Goal: Information Seeking & Learning: Learn about a topic

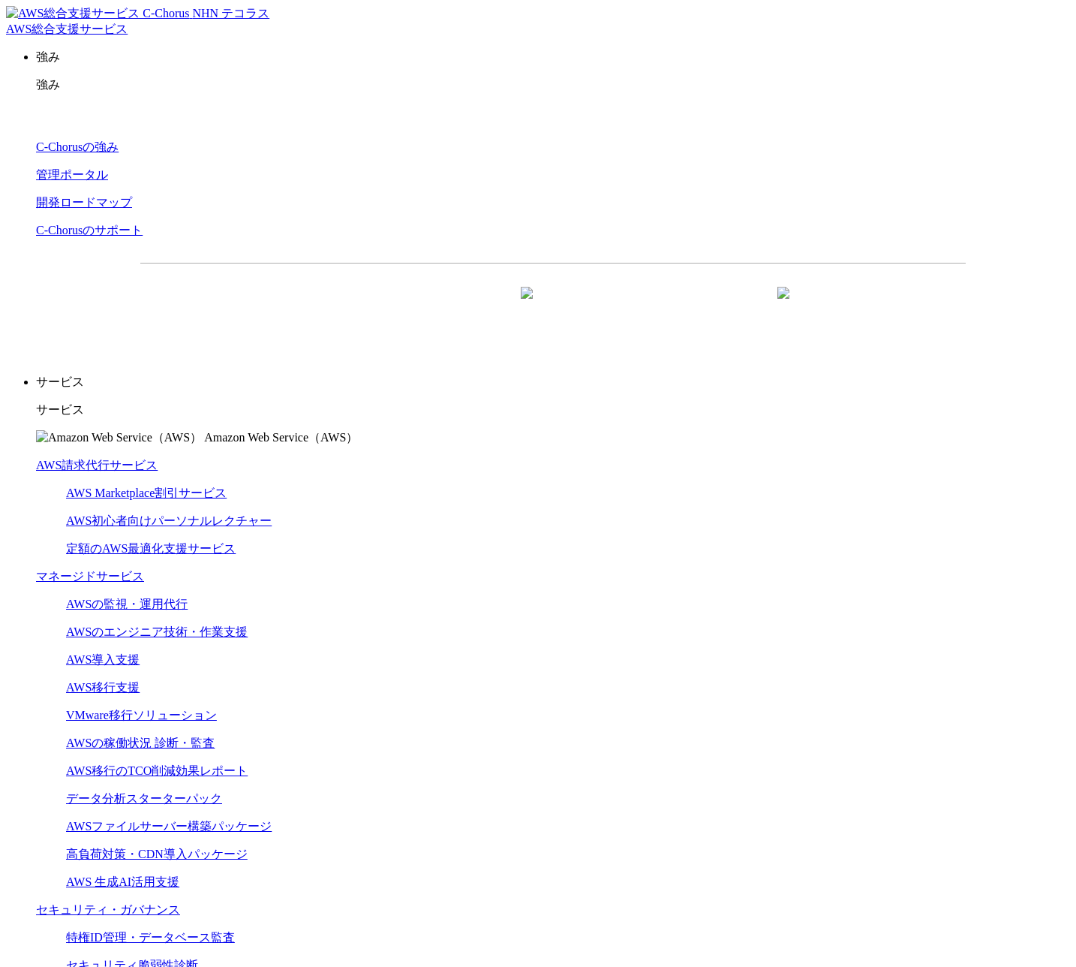
drag, startPoint x: 292, startPoint y: 119, endPoint x: 167, endPoint y: 119, distance: 125.3
click at [167, 458] on dt "AWS請求代行サービス" at bounding box center [553, 466] width 1034 height 16
copy link "AWS請求代行サービス"
drag, startPoint x: 269, startPoint y: 126, endPoint x: 151, endPoint y: 125, distance: 117.8
click at [151, 458] on div "AWS請求代行サービス AWS Marketplace割引サービス AWS初心者向けパーソナルレクチャー 定額のAWS最適化支援サービス マネージドサービス …" at bounding box center [553, 799] width 1034 height 682
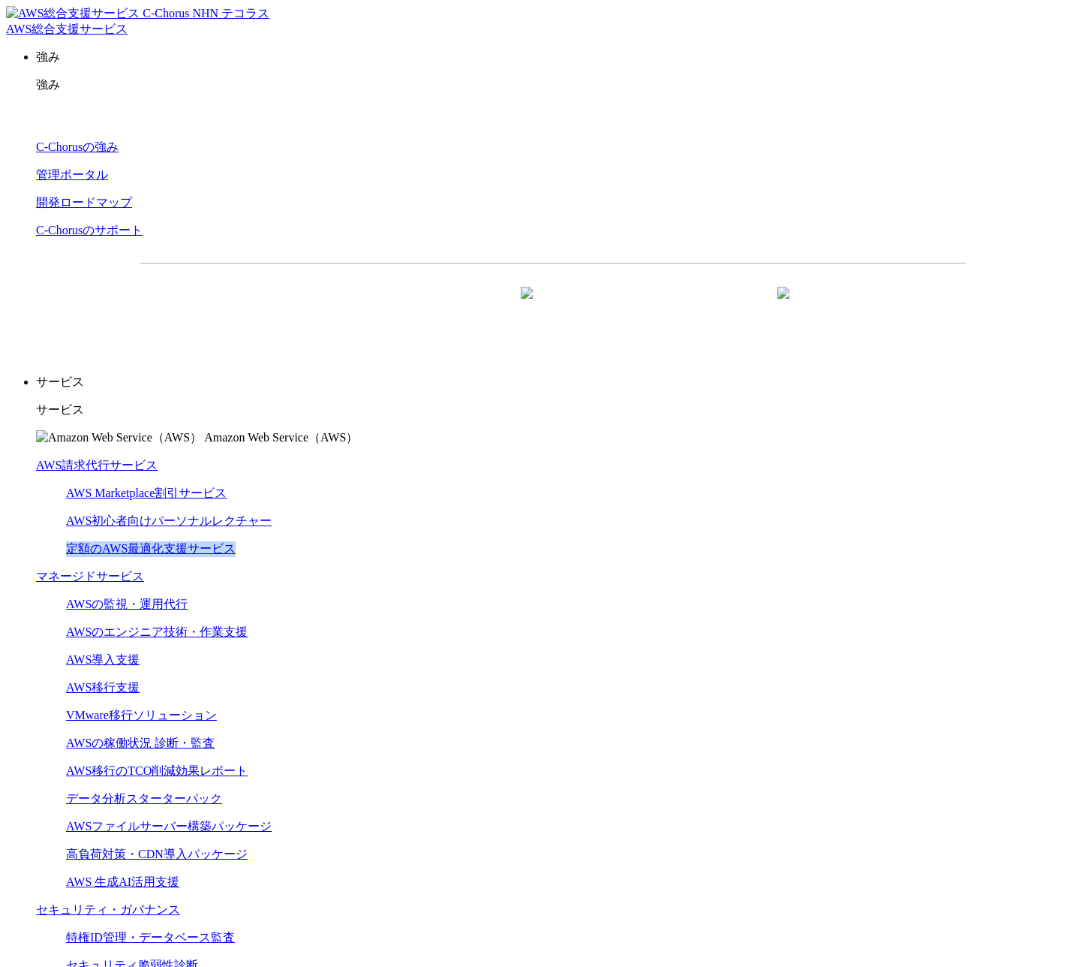
drag, startPoint x: 310, startPoint y: 209, endPoint x: 155, endPoint y: 206, distance: 154.6
click at [155, 541] on p "定額のAWS最適化支援サービス" at bounding box center [568, 549] width 1004 height 16
copy link "定額のAWS最適化支援サービス"
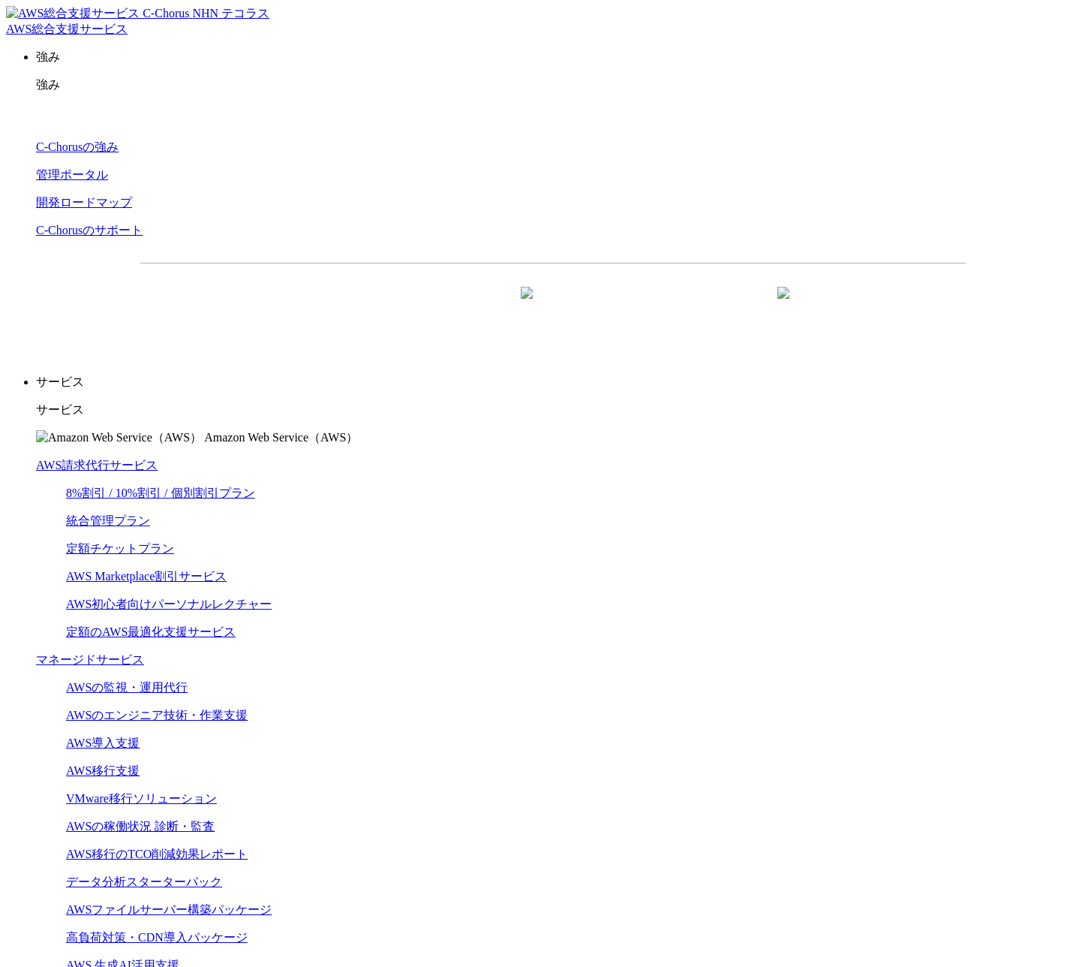
click at [255, 486] on link "8%割引 / 10%割引 / 個別割引プラン" at bounding box center [160, 492] width 189 height 13
click at [150, 514] on link "統合管理プラン" at bounding box center [108, 520] width 84 height 13
click at [174, 542] on link "定額チケットプラン" at bounding box center [120, 548] width 108 height 13
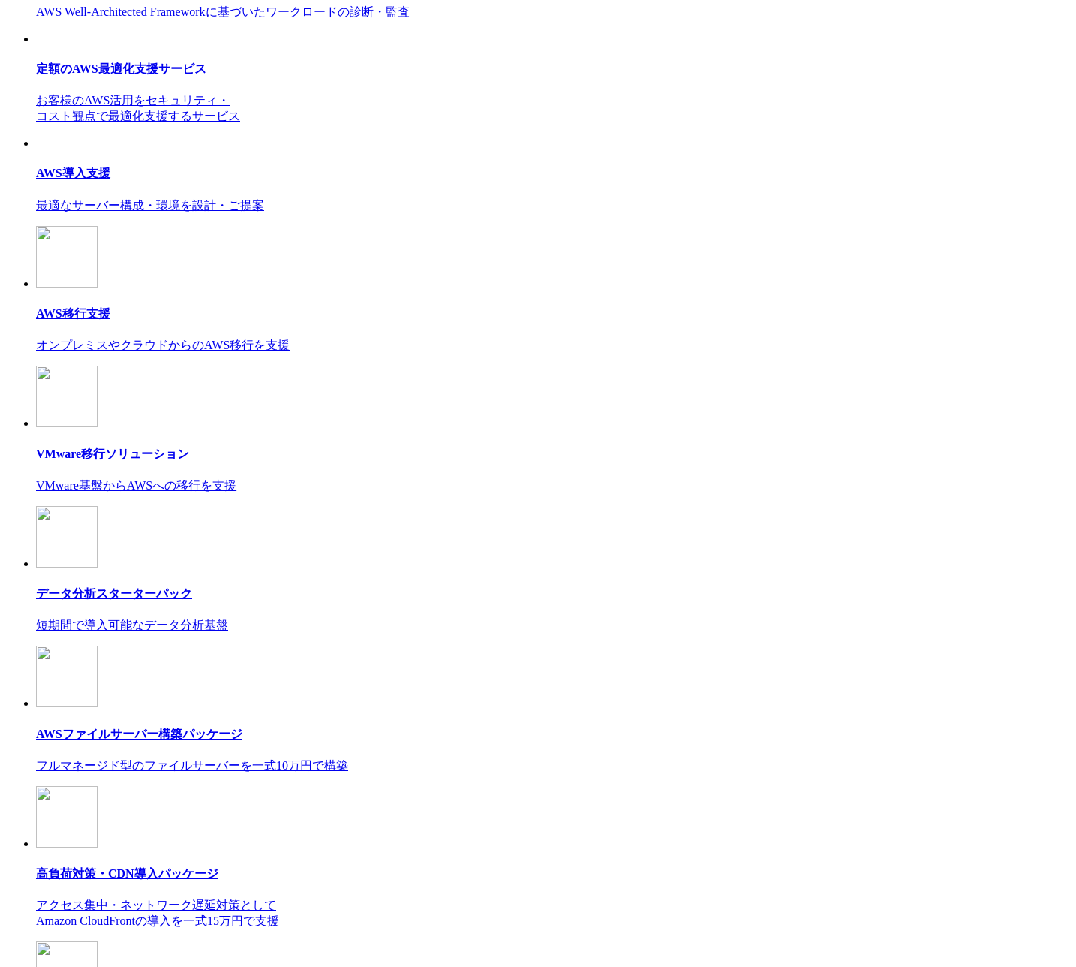
scroll to position [8613, 0]
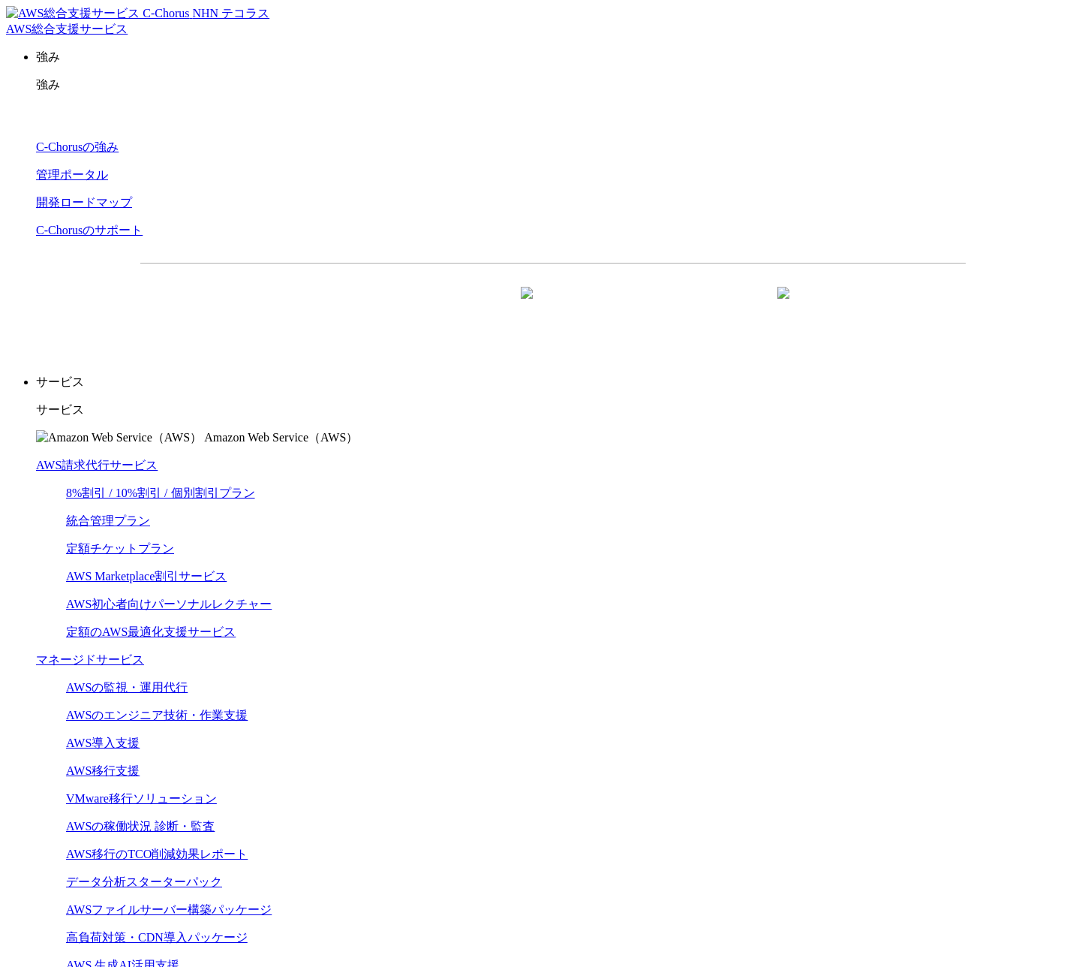
scroll to position [8470, 0]
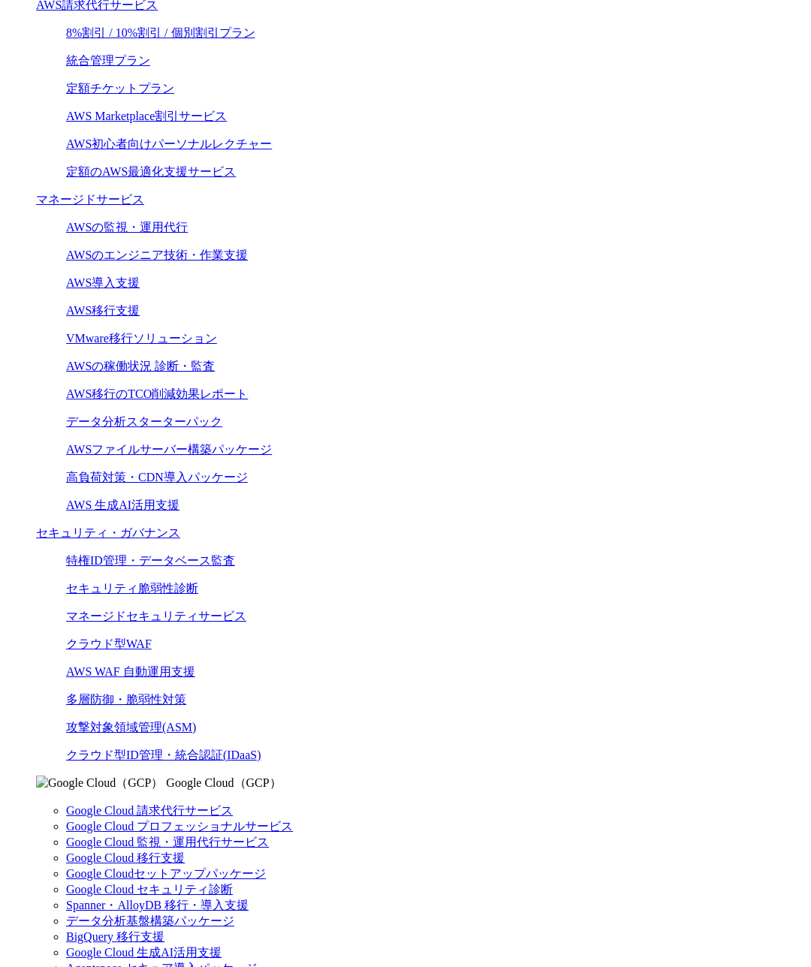
scroll to position [0, 45]
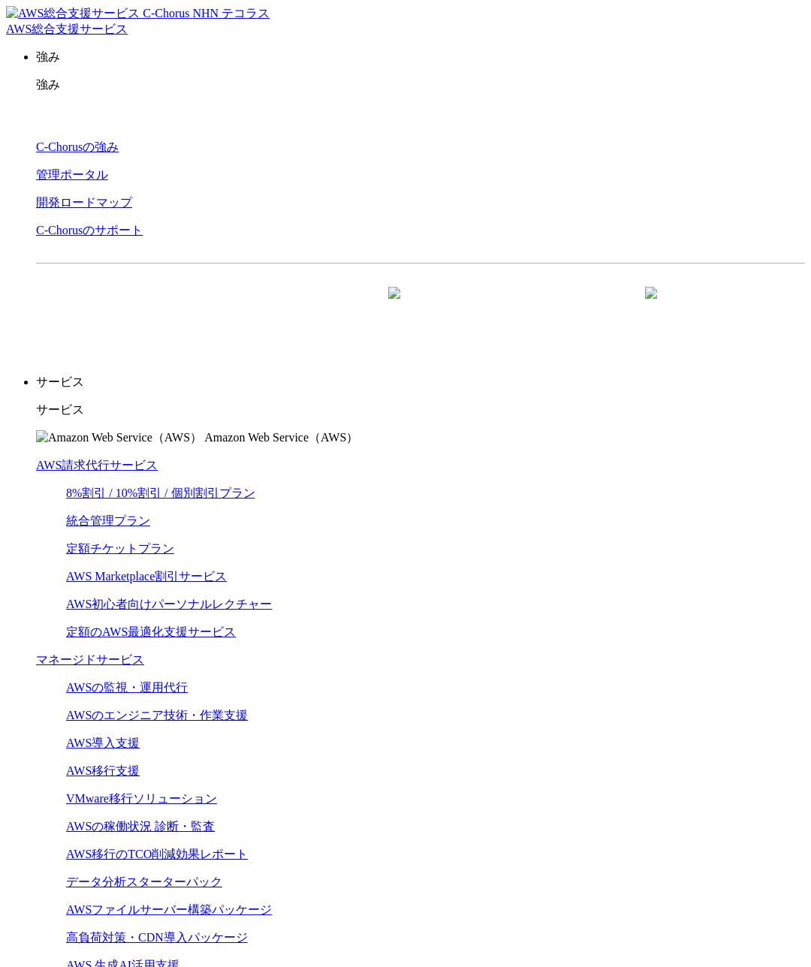
drag, startPoint x: 640, startPoint y: 151, endPoint x: 629, endPoint y: 151, distance: 11.3
drag, startPoint x: 669, startPoint y: 203, endPoint x: 596, endPoint y: 155, distance: 87.8
drag, startPoint x: 662, startPoint y: 168, endPoint x: 642, endPoint y: 181, distance: 23.3
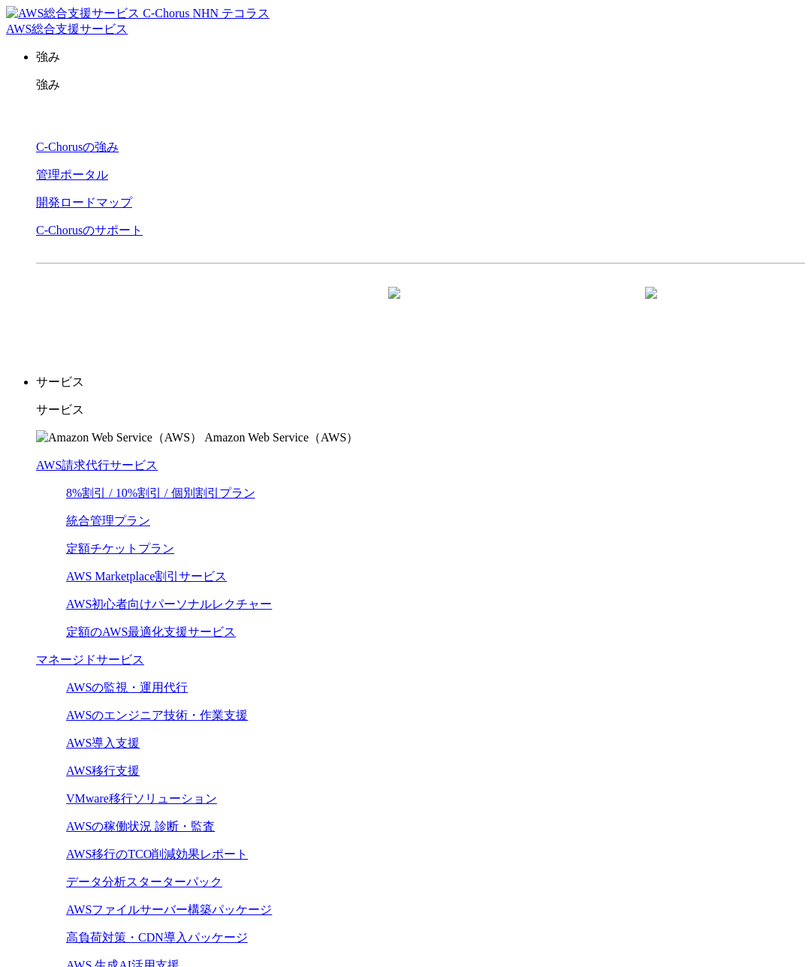
drag, startPoint x: 748, startPoint y: 399, endPoint x: 639, endPoint y: 324, distance: 132.2
drag, startPoint x: 653, startPoint y: 257, endPoint x: 644, endPoint y: 257, distance: 9.0
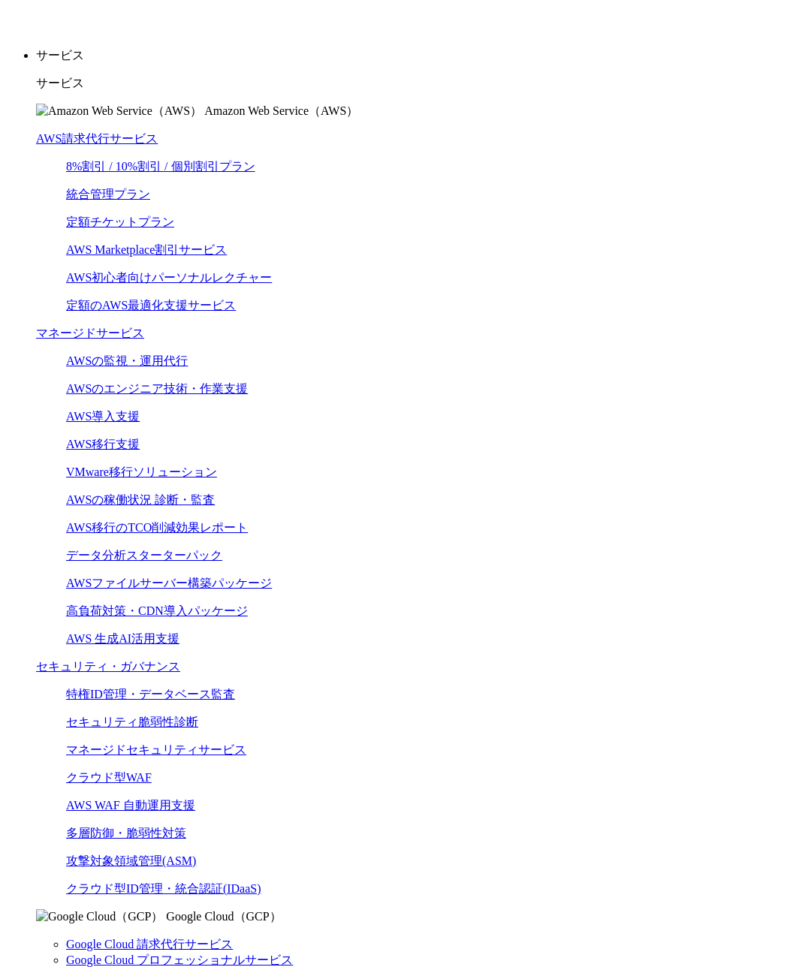
scroll to position [10448, 45]
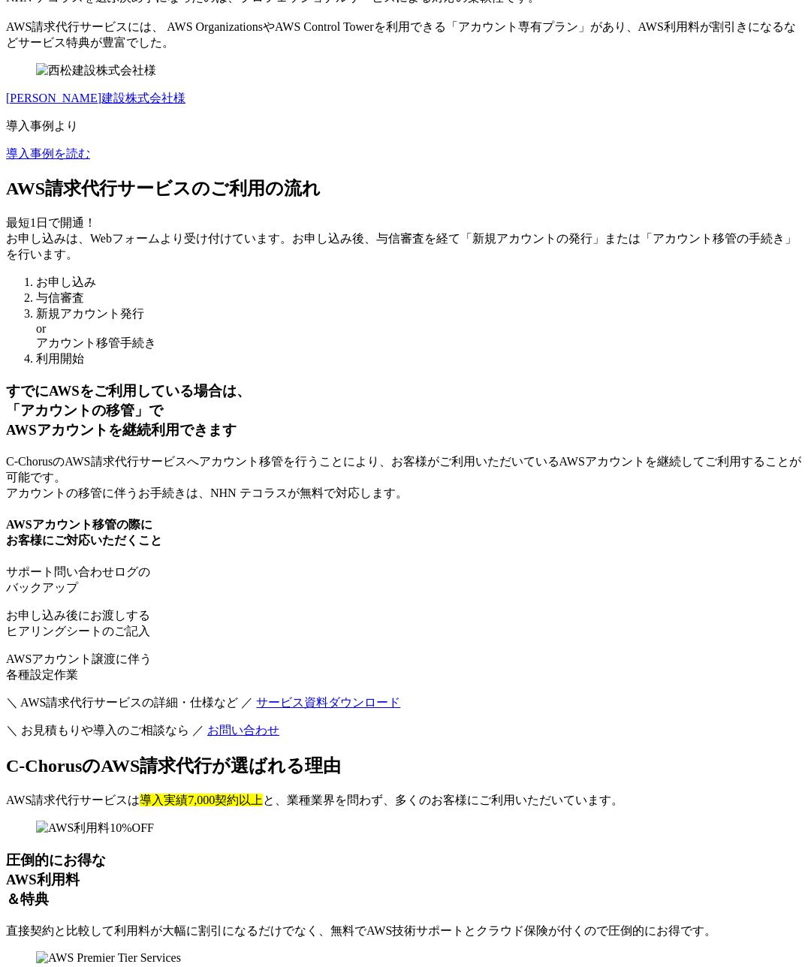
drag, startPoint x: 214, startPoint y: 446, endPoint x: 337, endPoint y: 503, distance: 135.7
copy p "日本に15社しかいない、AWSパートナーの最高ランク「プレミアティア サービスパート"
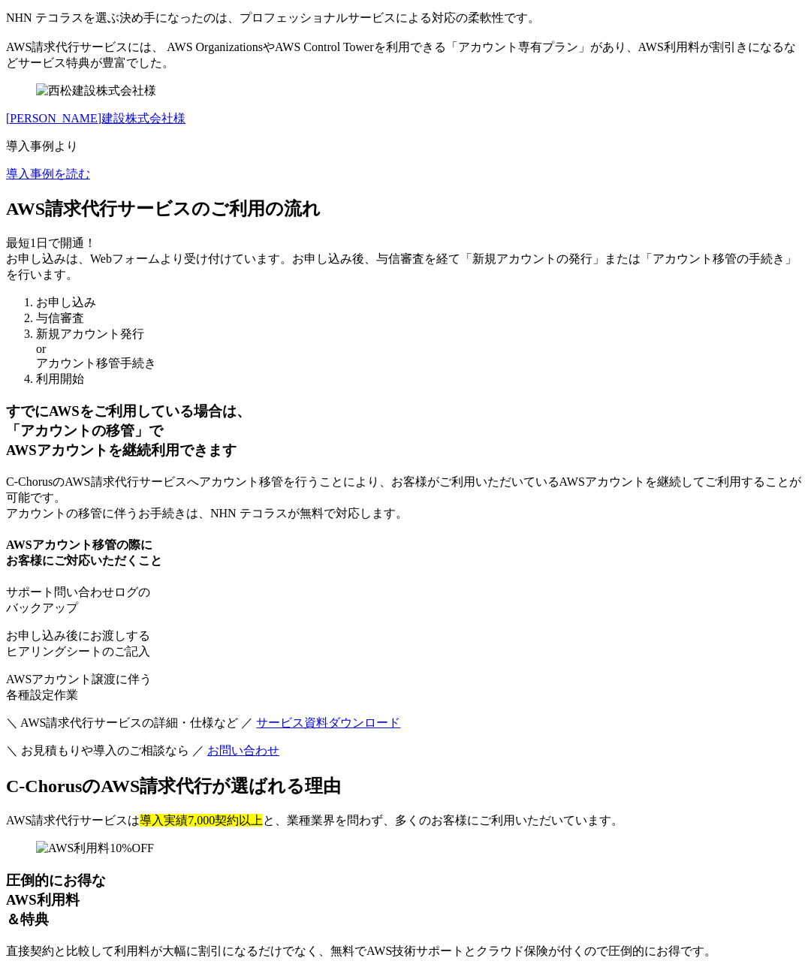
scroll to position [10442, 45]
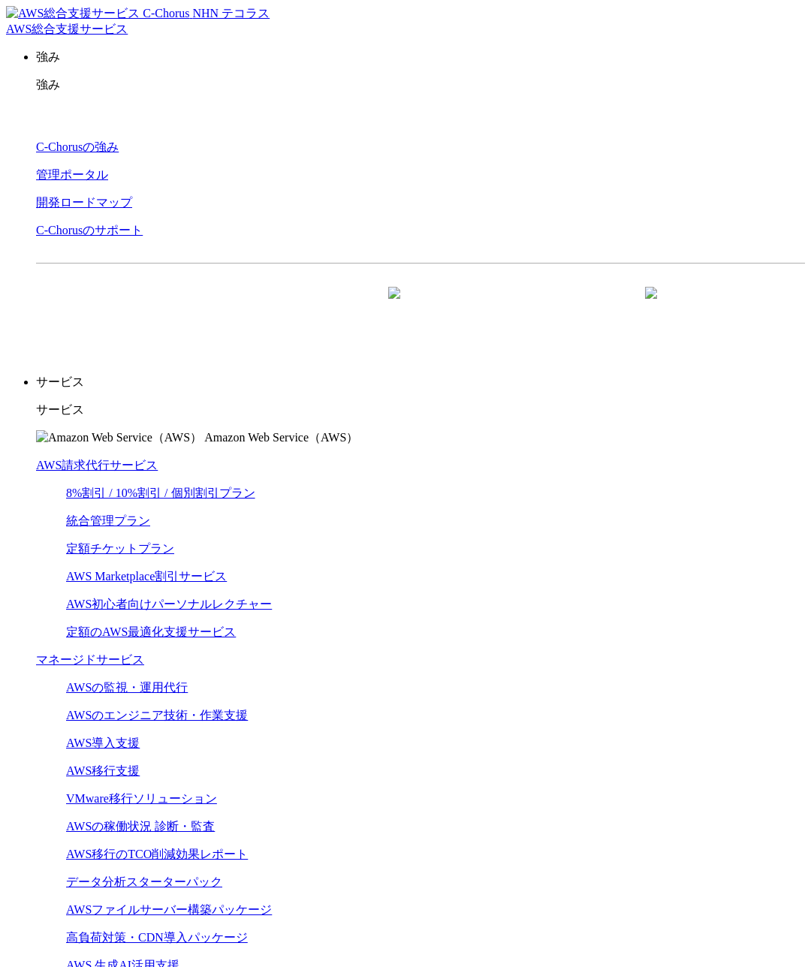
scroll to position [9685, 45]
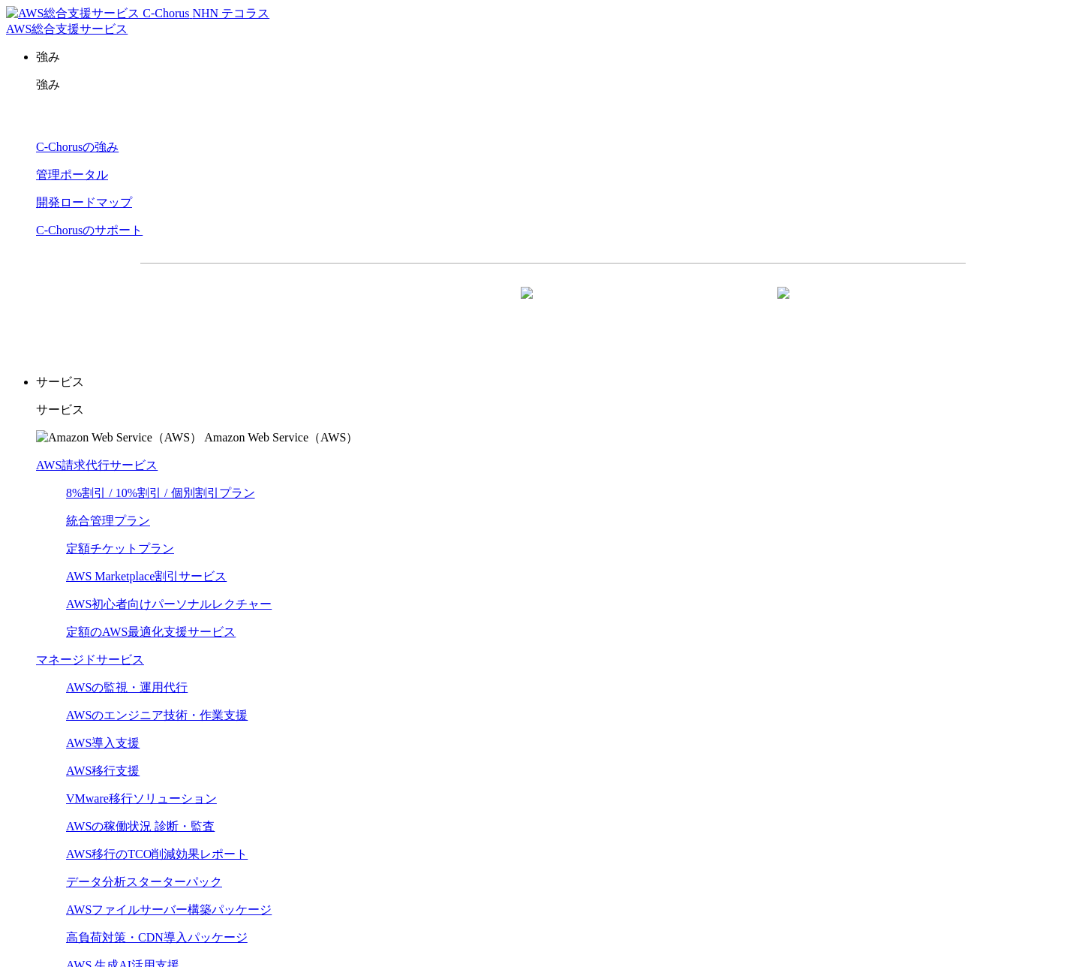
scroll to position [1291, 0]
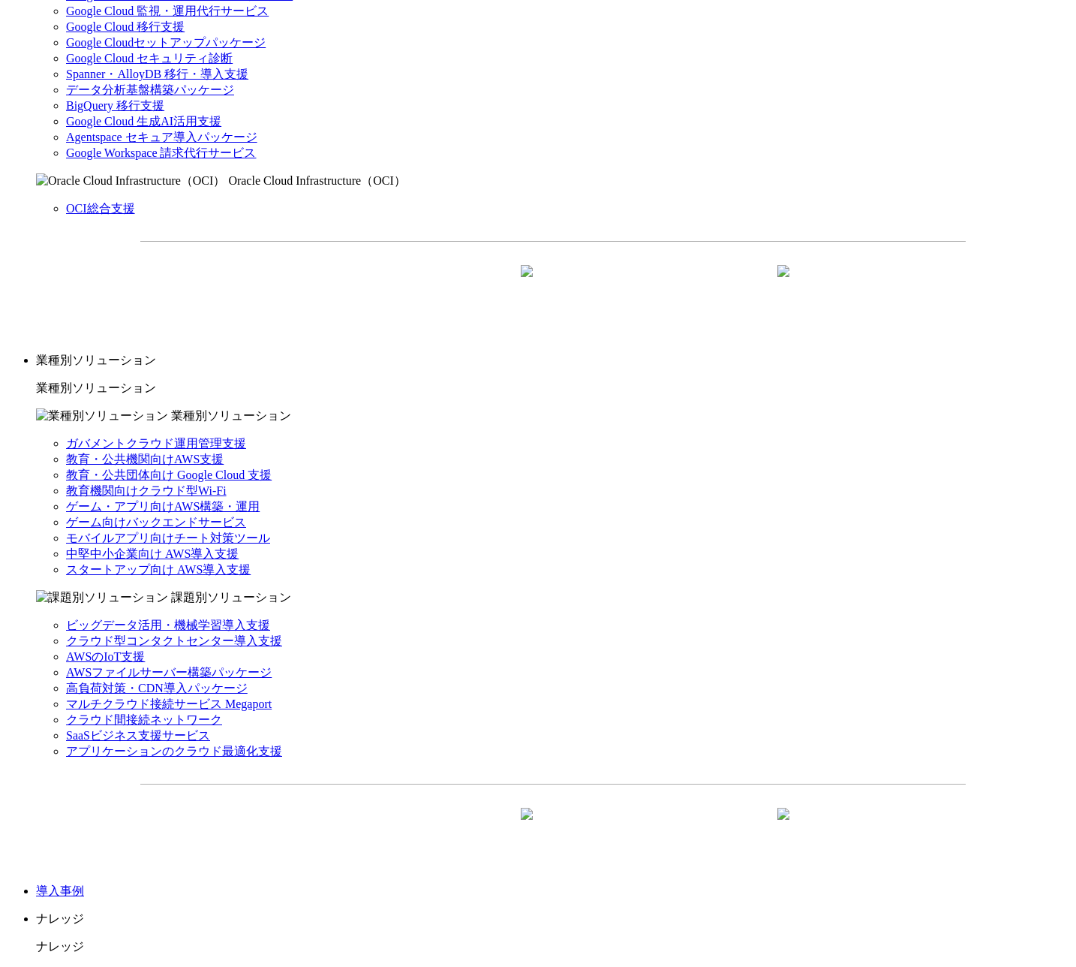
drag, startPoint x: 671, startPoint y: 472, endPoint x: 468, endPoint y: 468, distance: 202.7
drag, startPoint x: 663, startPoint y: 495, endPoint x: 565, endPoint y: 495, distance: 98.3
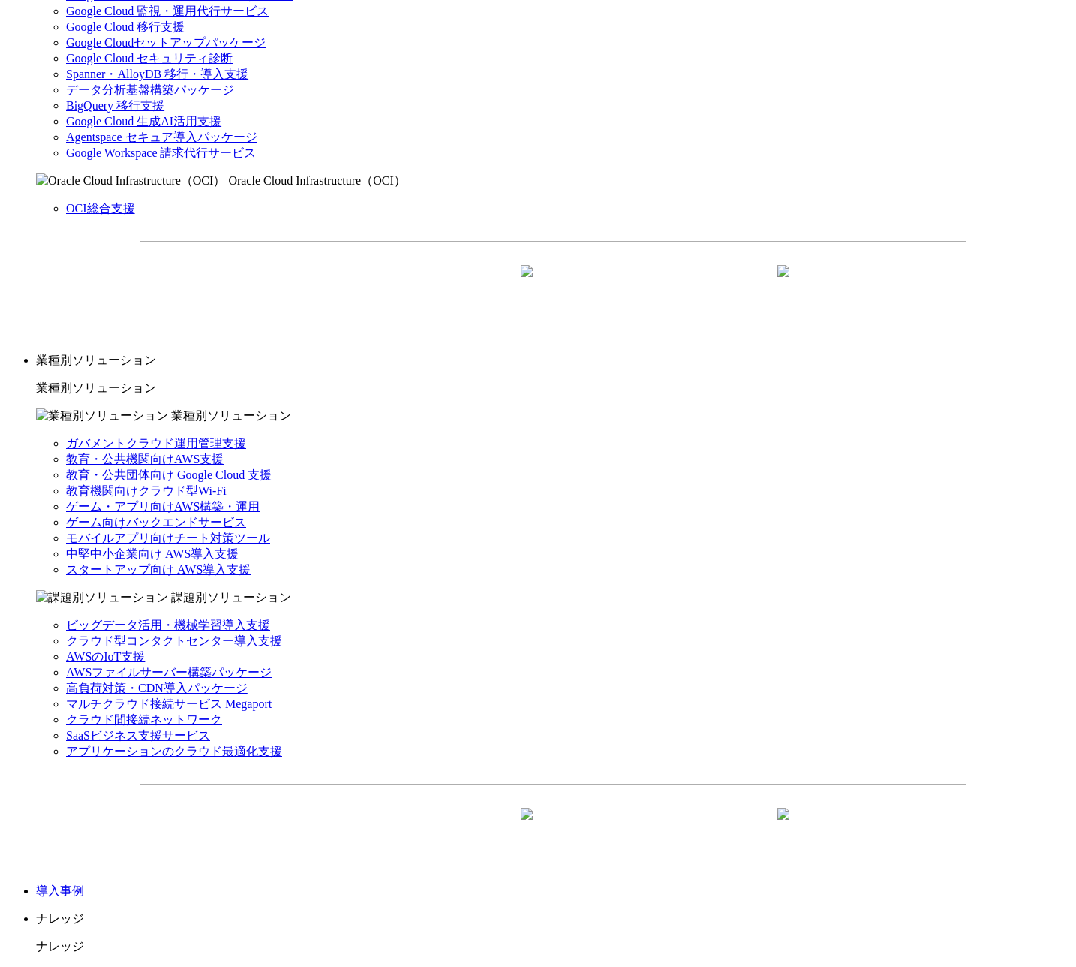
copy link "詳細はこちら＞"
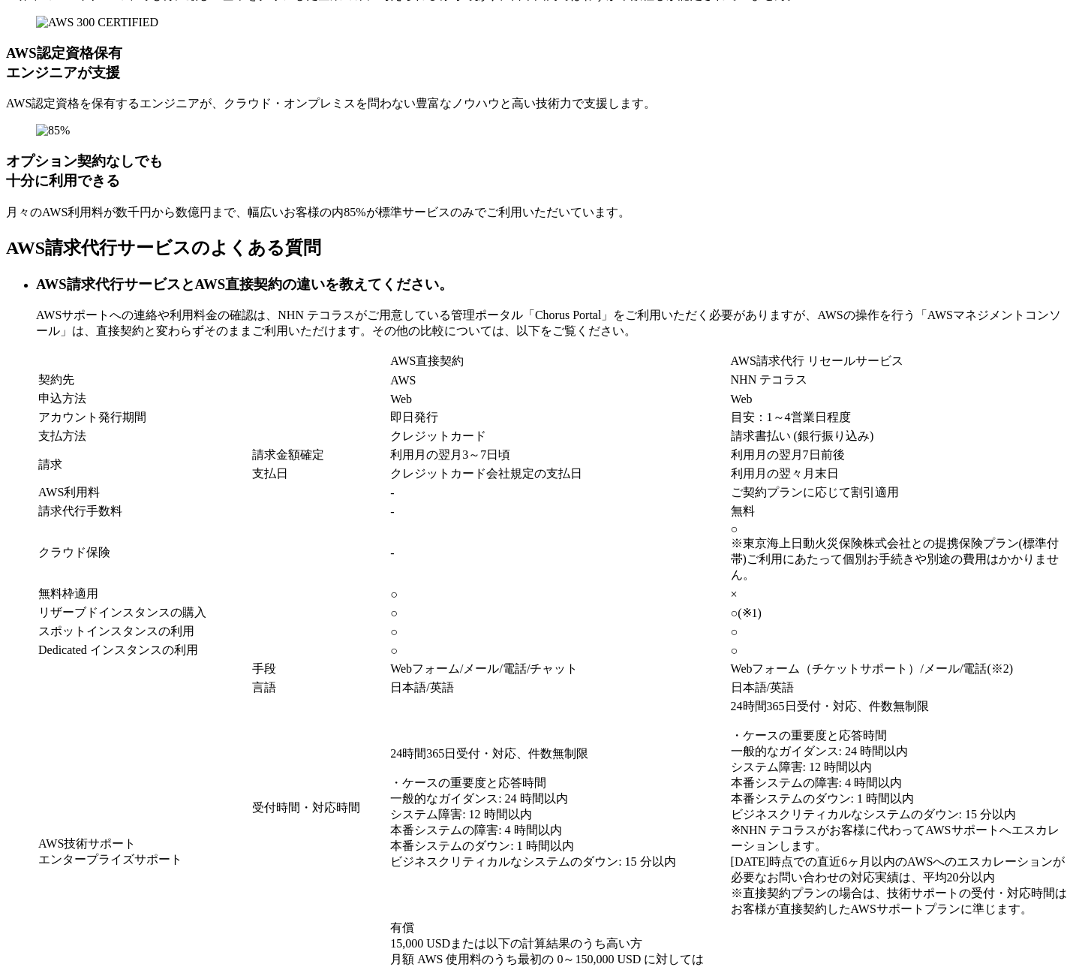
scroll to position [12140, 0]
